Goal: Task Accomplishment & Management: Complete application form

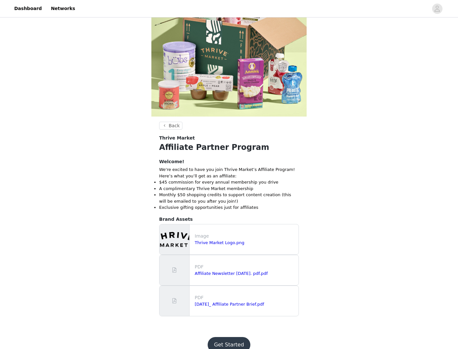
scroll to position [69, 0]
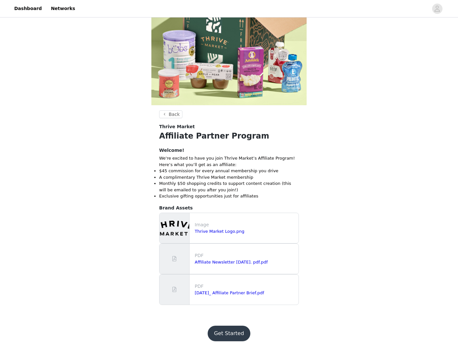
click at [229, 334] on button "Get Started" at bounding box center [229, 333] width 43 height 16
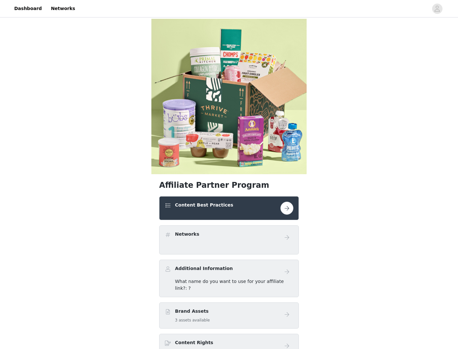
click at [285, 208] on button "button" at bounding box center [287, 208] width 13 height 13
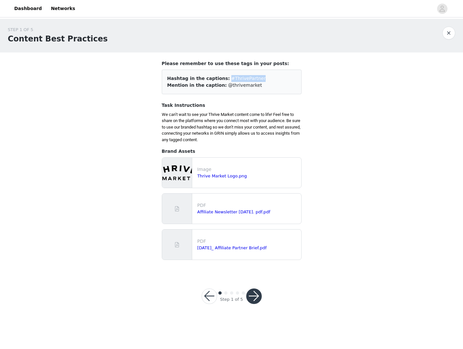
drag, startPoint x: 251, startPoint y: 79, endPoint x: 218, endPoint y: 80, distance: 33.3
click at [218, 80] on div "Hashtag in the captions: #ThrivePartner" at bounding box center [231, 78] width 129 height 7
click at [259, 85] on div "Mention in the caption: @thrivemarket" at bounding box center [231, 85] width 129 height 7
drag, startPoint x: 256, startPoint y: 84, endPoint x: 161, endPoint y: 78, distance: 95.6
click at [161, 78] on section "Please remember to use these tags in your posts: Hashtag in the captions: #Thri…" at bounding box center [231, 162] width 155 height 221
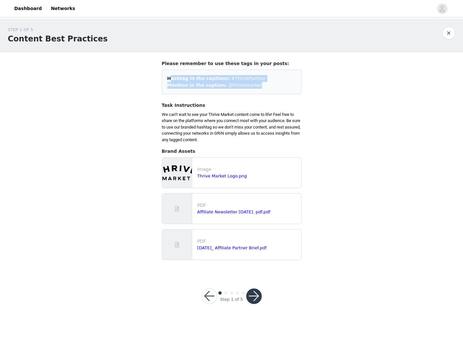
copy div "Hashtag in the captions: #ThrivePartner Mention in the caption: @thrivemarket"
click at [150, 109] on div "STEP 1 OF 5 Content Best Practices Please remember to use these tags in your po…" at bounding box center [231, 146] width 463 height 254
click at [218, 175] on link "Thrive Market Logo.png" at bounding box center [222, 175] width 50 height 5
click at [254, 293] on button "button" at bounding box center [254, 296] width 16 height 16
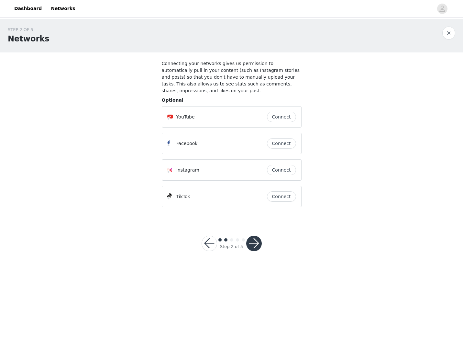
click at [277, 112] on button "Connect" at bounding box center [281, 117] width 29 height 10
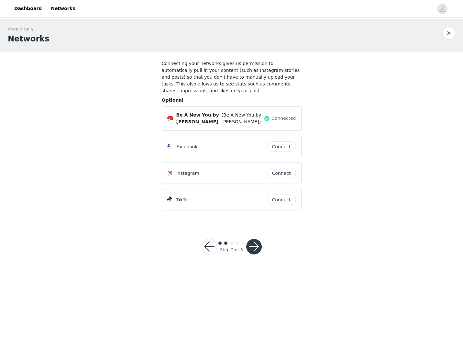
click at [281, 141] on button "Connect" at bounding box center [281, 146] width 29 height 10
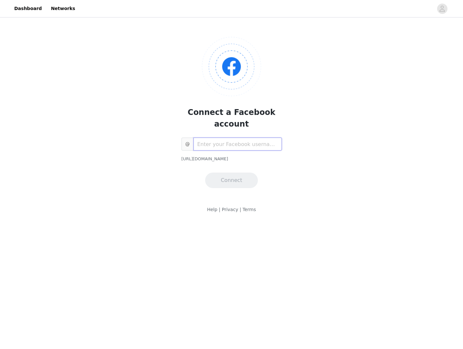
click at [223, 138] on input "text" at bounding box center [237, 144] width 88 height 13
paste input "[URL][DOMAIN_NAME][DOMAIN_NAME][PERSON_NAME]"
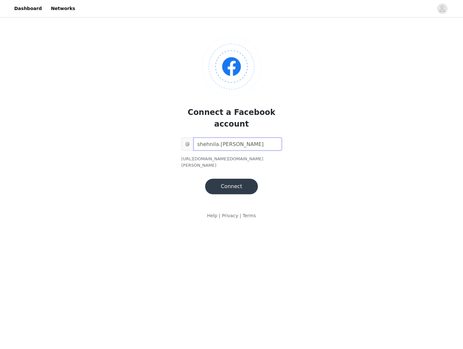
type input "shehnila.[PERSON_NAME]"
click at [232, 179] on button "Connect" at bounding box center [231, 187] width 52 height 16
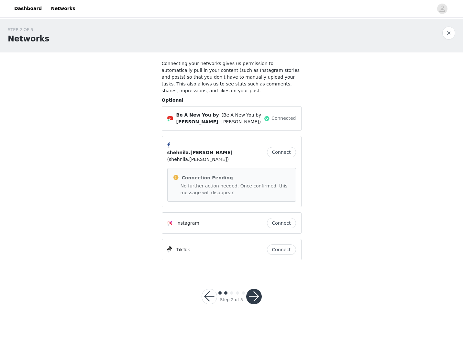
click at [279, 218] on button "Connect" at bounding box center [281, 223] width 29 height 10
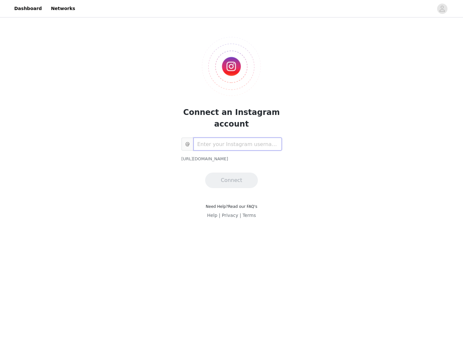
click at [225, 144] on input "text" at bounding box center [237, 144] width 88 height 13
paste input "[URL][DOMAIN_NAME]"
type input "be_a_new_you_by_shehnila"
click at [235, 184] on button "Connect" at bounding box center [231, 180] width 52 height 16
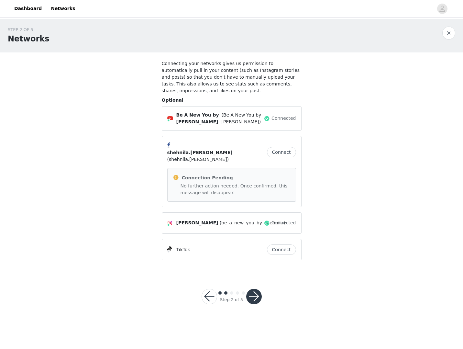
click at [277, 244] on button "Connect" at bounding box center [281, 249] width 29 height 10
click at [207, 246] on div "TikTok" at bounding box center [217, 250] width 100 height 8
click at [199, 246] on div "TikTok" at bounding box center [217, 250] width 100 height 8
click at [175, 246] on div "TikTok" at bounding box center [178, 250] width 23 height 8
click at [180, 246] on p "TikTok" at bounding box center [183, 249] width 14 height 7
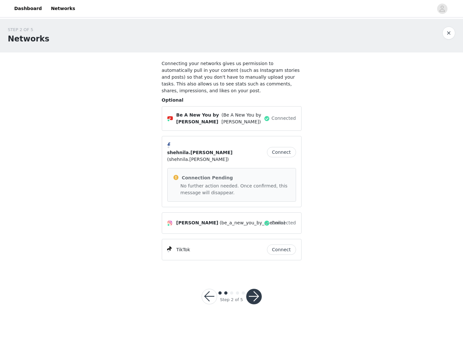
click at [177, 244] on div "TikTok Connect" at bounding box center [231, 249] width 129 height 10
drag, startPoint x: 164, startPoint y: 236, endPoint x: 173, endPoint y: 232, distance: 9.6
click at [166, 239] on div "TikTok Connect" at bounding box center [232, 249] width 140 height 21
click at [174, 246] on span at bounding box center [171, 250] width 8 height 8
click at [191, 244] on div "TikTok Connect" at bounding box center [231, 249] width 129 height 10
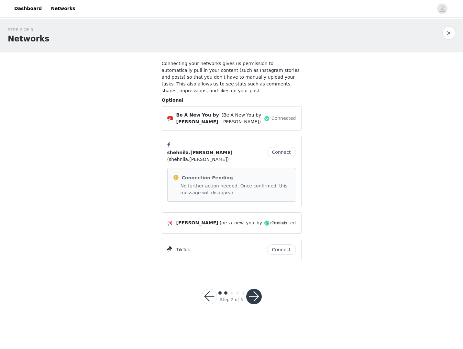
click at [253, 289] on button "button" at bounding box center [254, 297] width 16 height 16
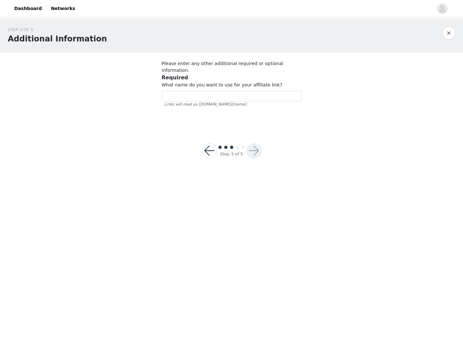
click at [210, 143] on button "button" at bounding box center [210, 151] width 16 height 16
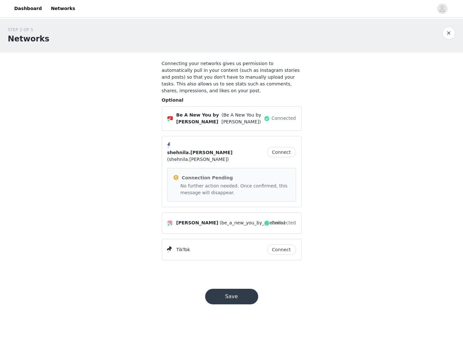
click at [187, 246] on p "TikTok" at bounding box center [183, 249] width 14 height 7
click at [176, 246] on div "TikTok" at bounding box center [178, 250] width 23 height 8
click at [166, 239] on div "TikTok Connect" at bounding box center [232, 249] width 140 height 21
click at [169, 246] on span at bounding box center [169, 248] width 5 height 5
click at [292, 244] on button "Connect" at bounding box center [281, 249] width 29 height 10
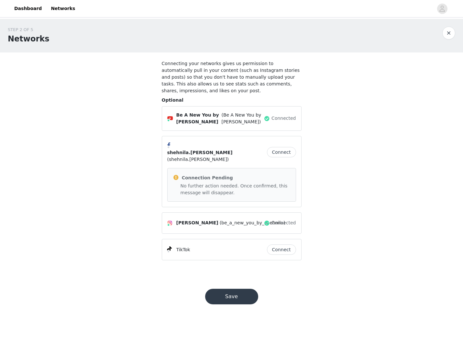
click at [226, 246] on div "TikTok" at bounding box center [217, 250] width 100 height 8
click at [231, 246] on div "TikTok" at bounding box center [217, 250] width 100 height 8
click at [283, 244] on button "Connect" at bounding box center [281, 249] width 29 height 10
click at [226, 289] on button "Save" at bounding box center [231, 297] width 53 height 16
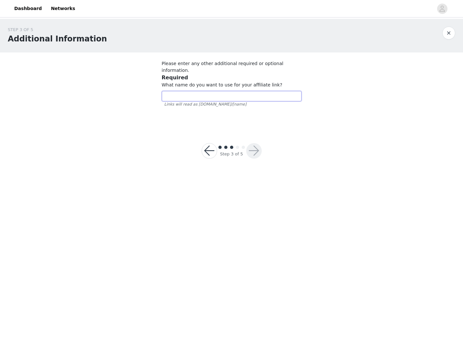
click at [198, 91] on input "text" at bounding box center [232, 96] width 140 height 10
drag, startPoint x: 195, startPoint y: 88, endPoint x: 0, endPoint y: 71, distance: 196.2
click at [0, 71] on div "STEP 3 OF 5 Additional Information Please enter any other additional required o…" at bounding box center [231, 73] width 463 height 109
type input "BeANewYou_by_Shehny"
click at [252, 143] on button "button" at bounding box center [254, 151] width 16 height 16
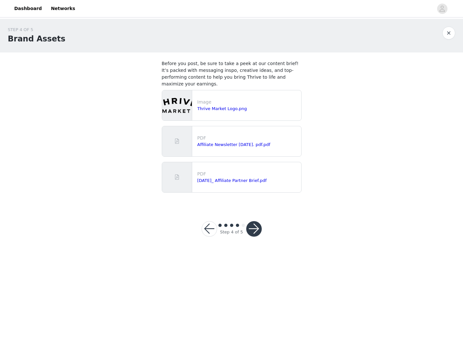
click at [255, 222] on button "button" at bounding box center [254, 229] width 16 height 16
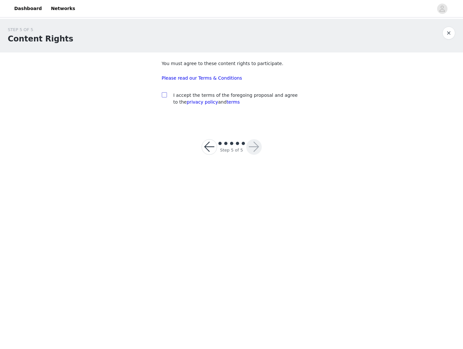
click at [163, 93] on input "checkbox" at bounding box center [164, 94] width 5 height 5
checkbox input "true"
click at [256, 146] on button "button" at bounding box center [254, 147] width 16 height 16
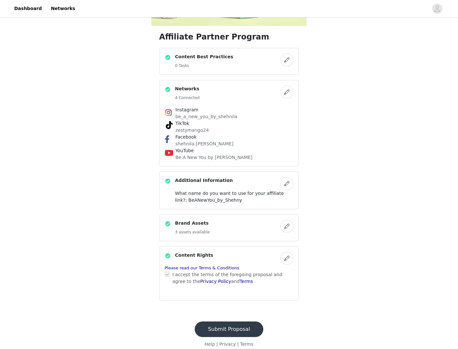
scroll to position [155, 0]
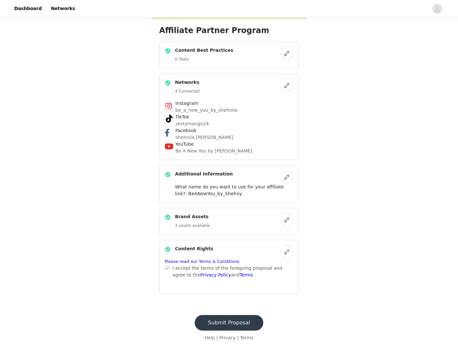
click at [291, 85] on button "button" at bounding box center [287, 85] width 13 height 13
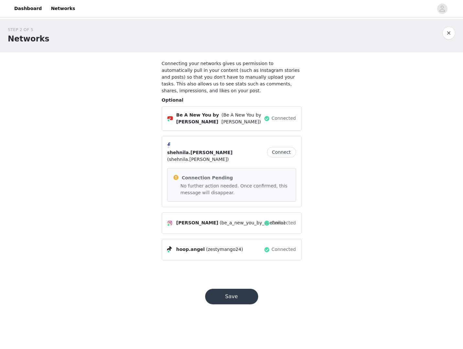
click at [245, 289] on button "Save" at bounding box center [231, 297] width 53 height 16
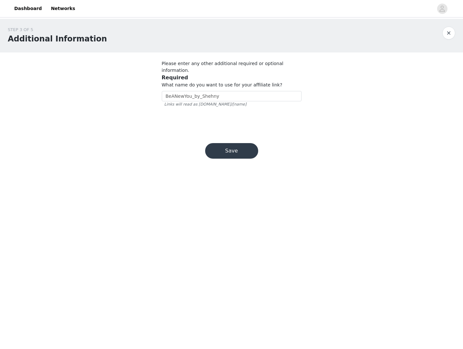
click at [231, 143] on button "Save" at bounding box center [231, 151] width 53 height 16
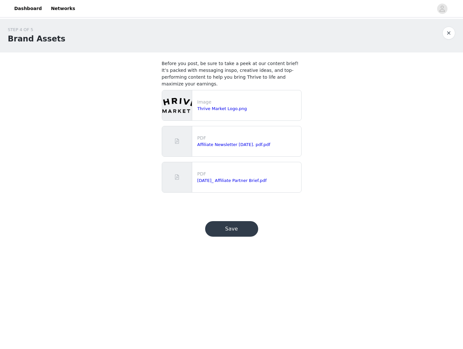
click at [235, 225] on button "Save" at bounding box center [231, 229] width 53 height 16
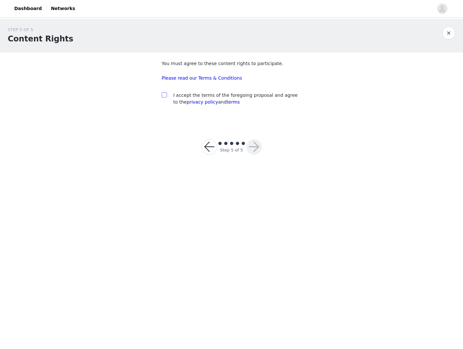
click at [163, 94] on input "checkbox" at bounding box center [164, 94] width 5 height 5
checkbox input "true"
click at [254, 146] on button "button" at bounding box center [254, 147] width 16 height 16
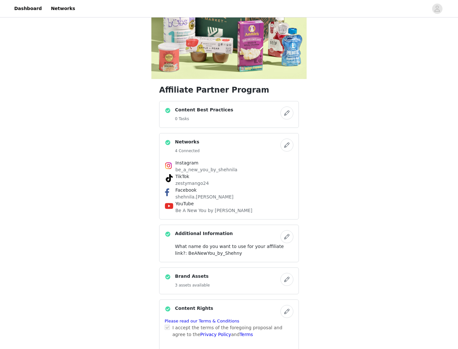
scroll to position [155, 0]
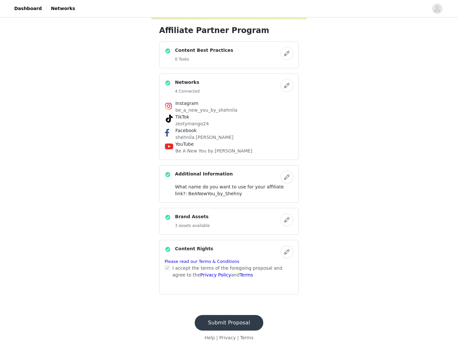
click at [217, 321] on button "Submit Proposal" at bounding box center [229, 323] width 69 height 16
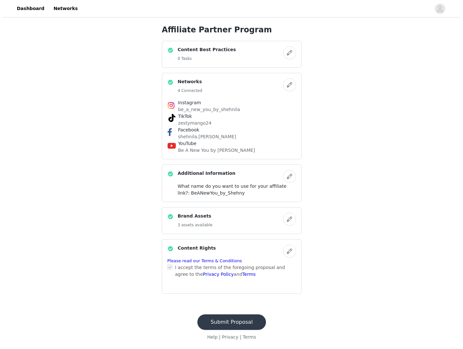
scroll to position [0, 0]
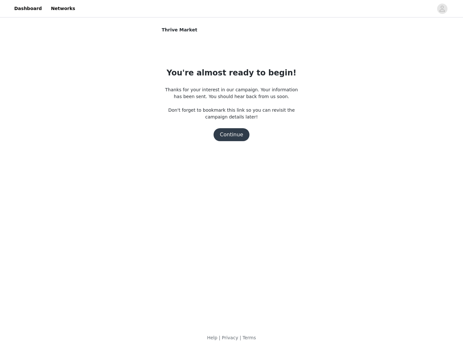
click at [231, 130] on button "Continue" at bounding box center [232, 134] width 36 height 13
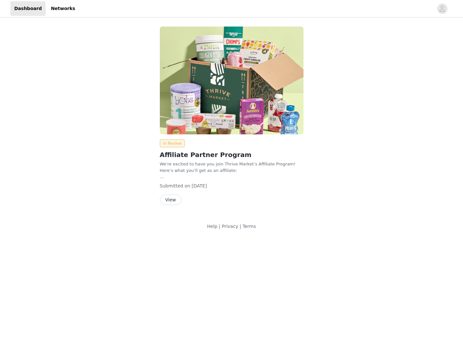
click at [168, 198] on button "View" at bounding box center [171, 199] width 22 height 10
